Goal: Find specific page/section: Find specific page/section

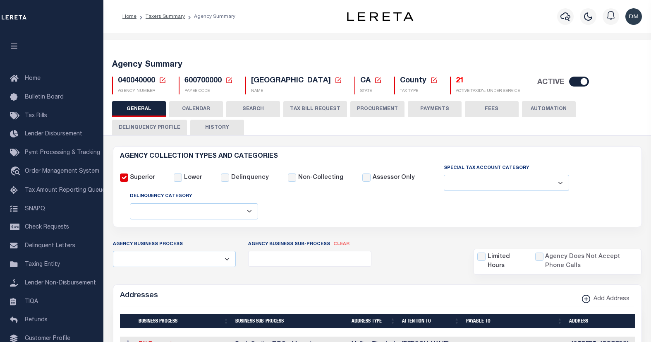
select select
click at [157, 77] on h5 "040040000 Agency Number Edit Cancel Ok Cancel Ok" at bounding box center [142, 81] width 48 height 9
click at [160, 79] on icon at bounding box center [163, 80] width 6 height 6
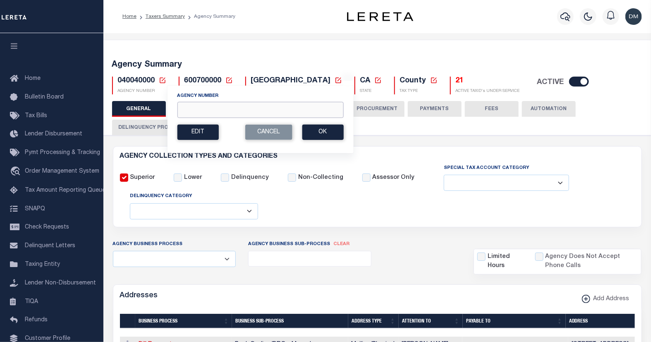
click at [195, 109] on input "Agency Number" at bounding box center [260, 110] width 166 height 16
type input "421200000"
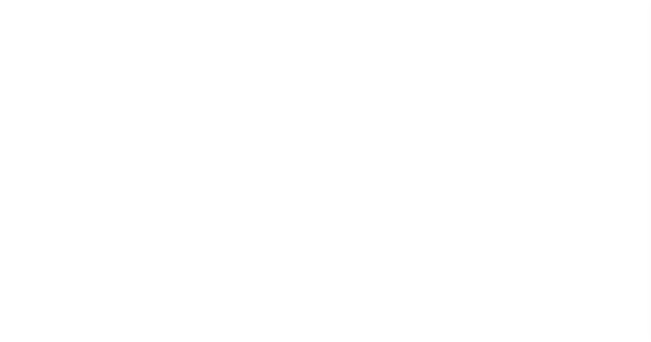
select select
checkbox input "false"
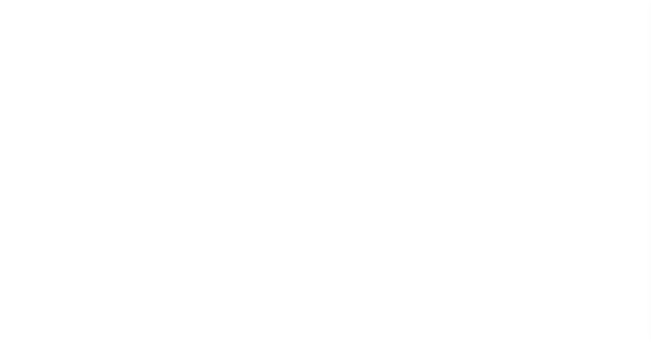
checkbox input "false"
type input "4823900000"
